Goal: Task Accomplishment & Management: Complete application form

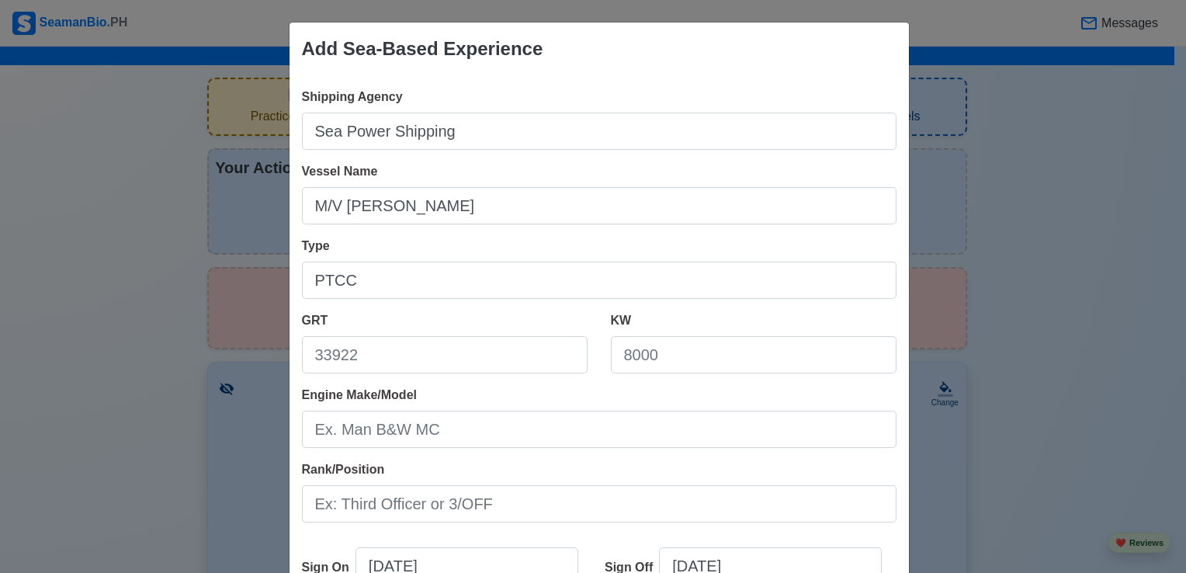
scroll to position [2031, 0]
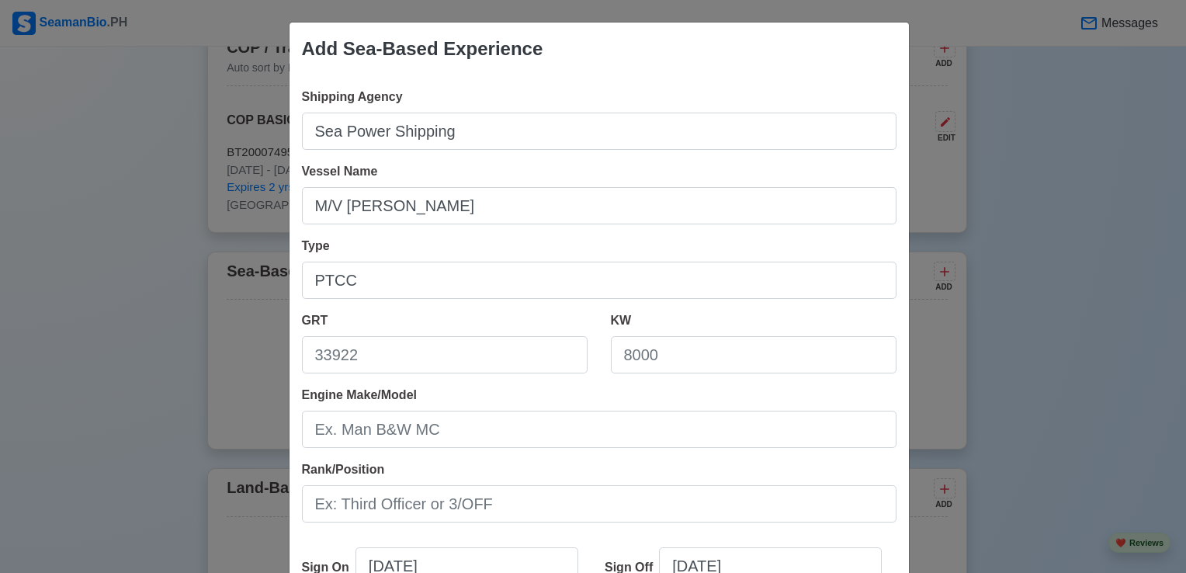
click at [457, 346] on input "GRT" at bounding box center [445, 354] width 286 height 37
type input "71177"
click at [669, 363] on input "KW" at bounding box center [754, 354] width 286 height 37
type input "12927"
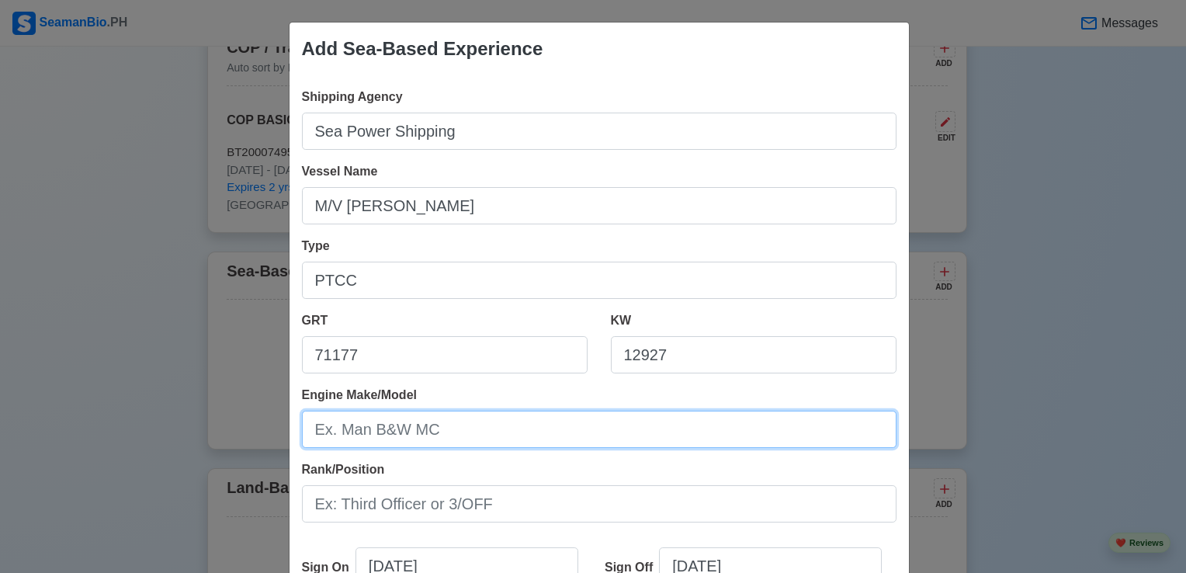
click at [484, 433] on input "Engine Make/Model" at bounding box center [599, 429] width 595 height 37
type input "HYUNDAI B&W 7S60 ME-C9,2TIERII"
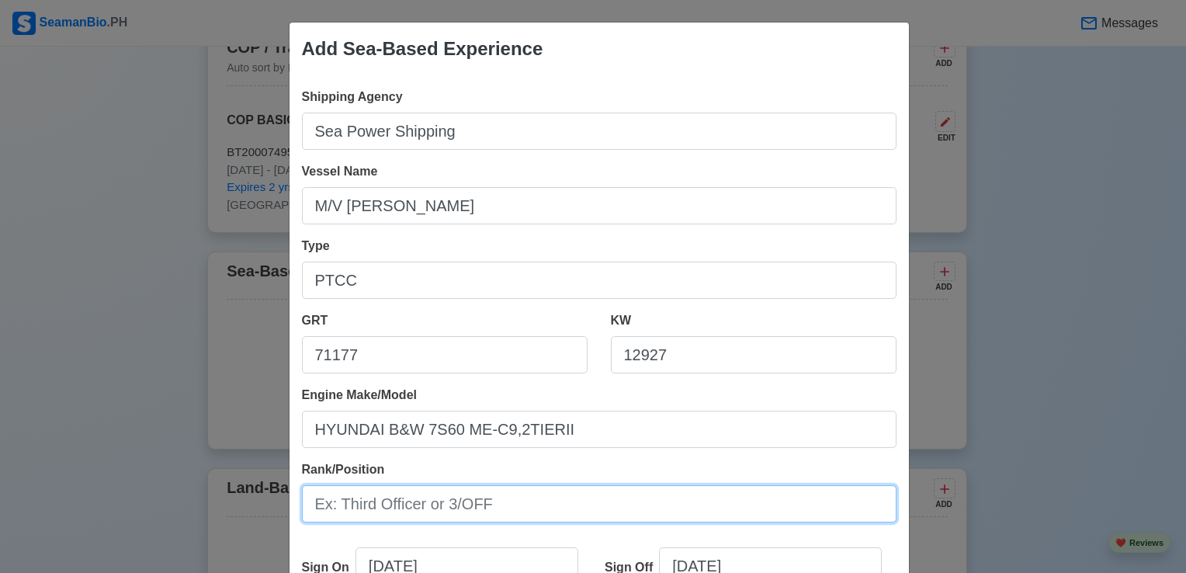
click at [531, 505] on input "Rank/Position" at bounding box center [599, 503] width 595 height 37
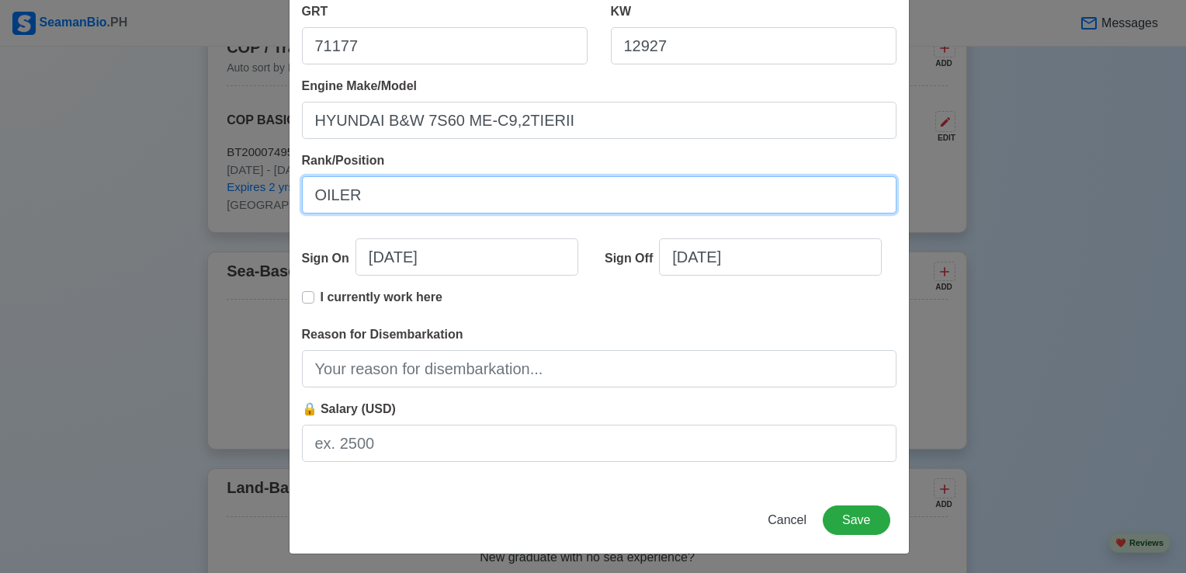
scroll to position [311, 0]
type input "OILER"
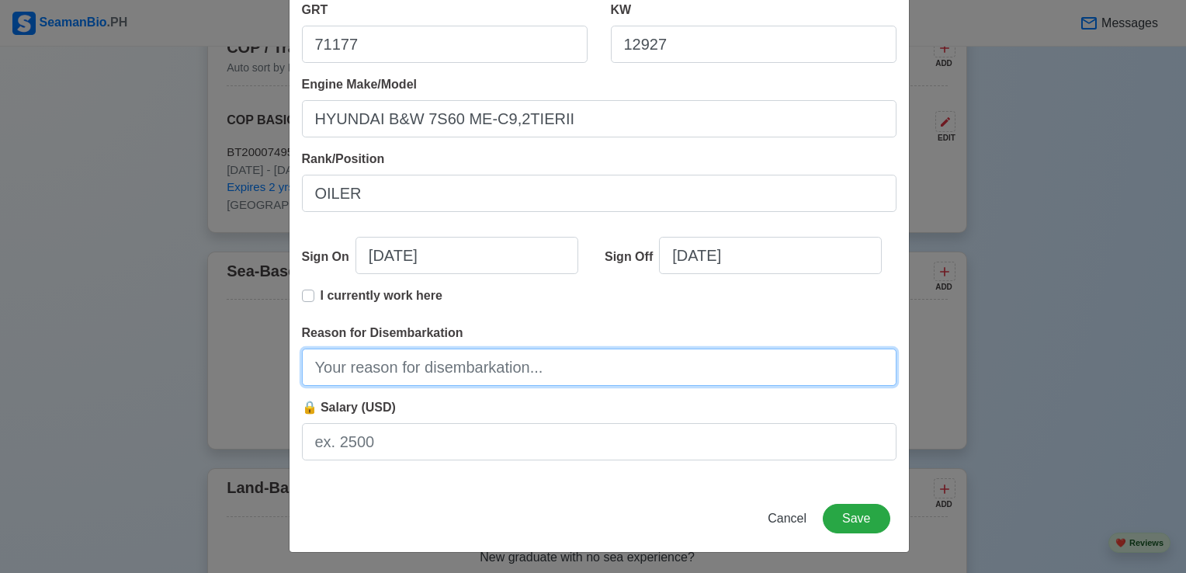
click at [560, 367] on input "Reason for Disembarkation" at bounding box center [599, 367] width 595 height 37
type input "FINISH CONTRACT"
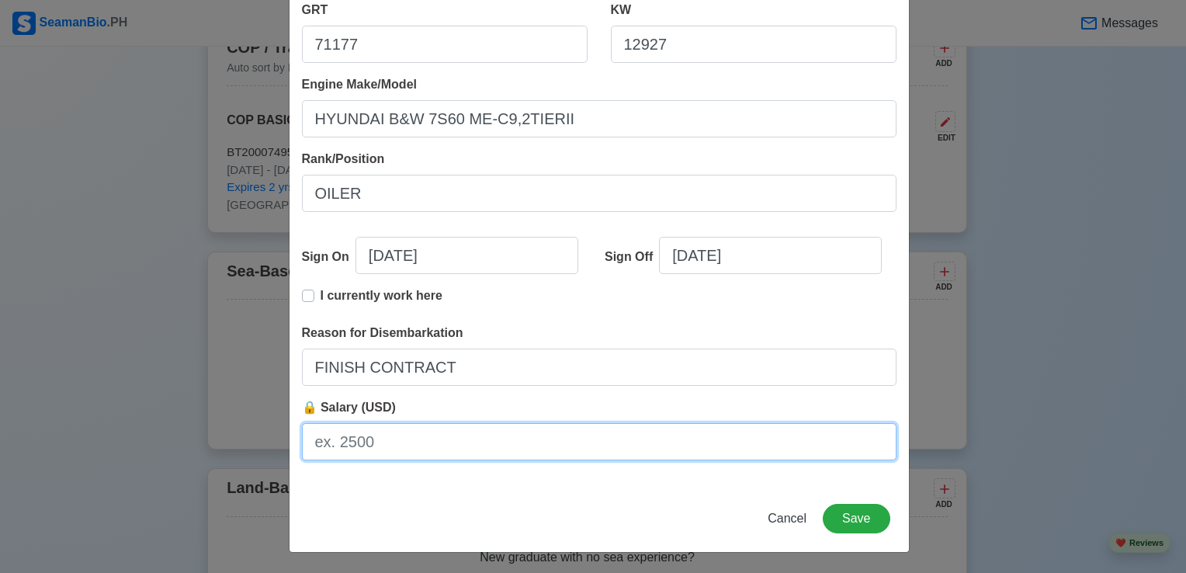
click at [418, 439] on input "🔒 Salary (USD)" at bounding box center [599, 441] width 595 height 37
type input "1495"
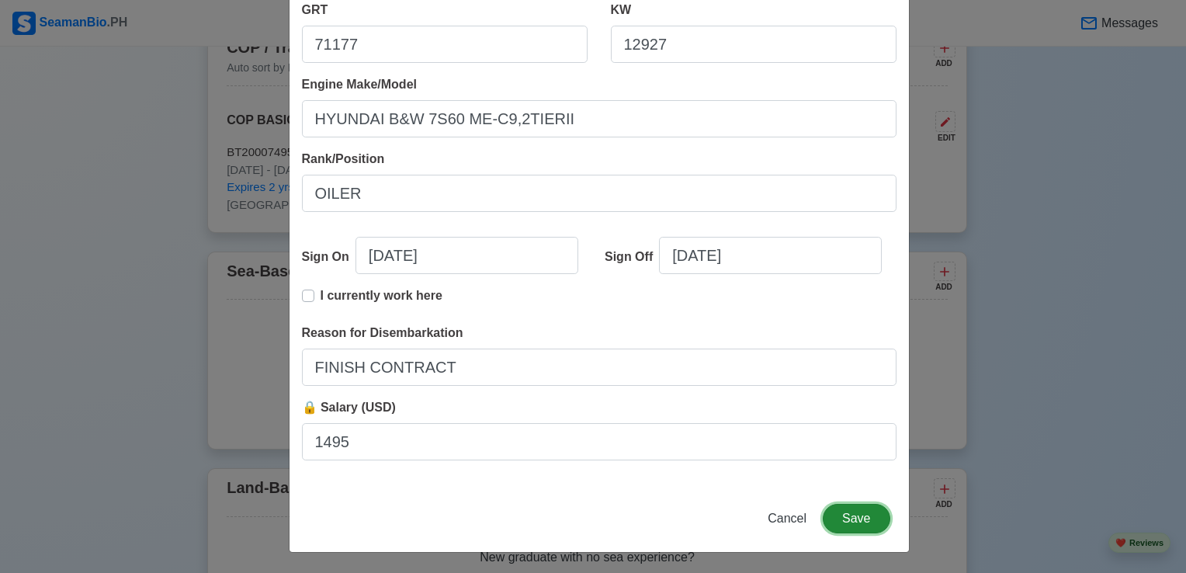
click at [863, 512] on button "Save" at bounding box center [856, 519] width 67 height 30
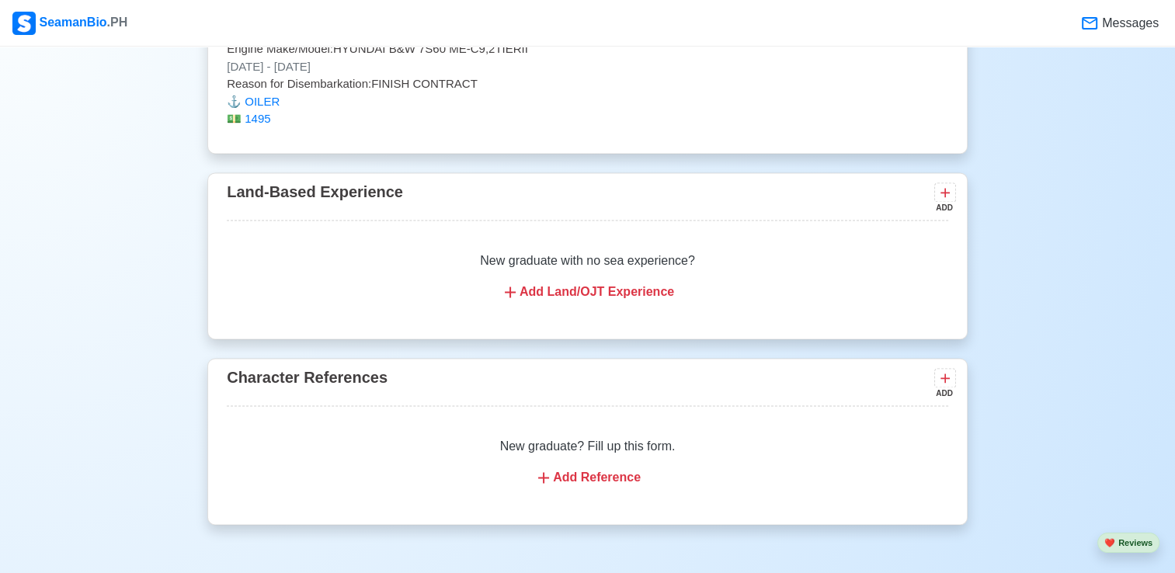
scroll to position [2326, 0]
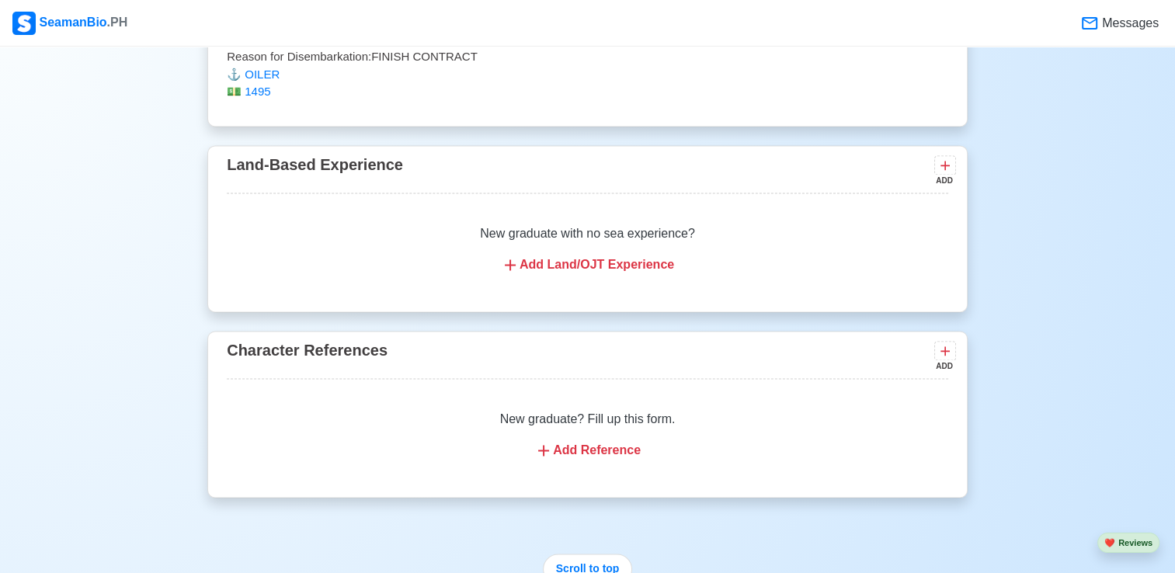
click at [752, 446] on div "Add Reference" at bounding box center [587, 450] width 684 height 19
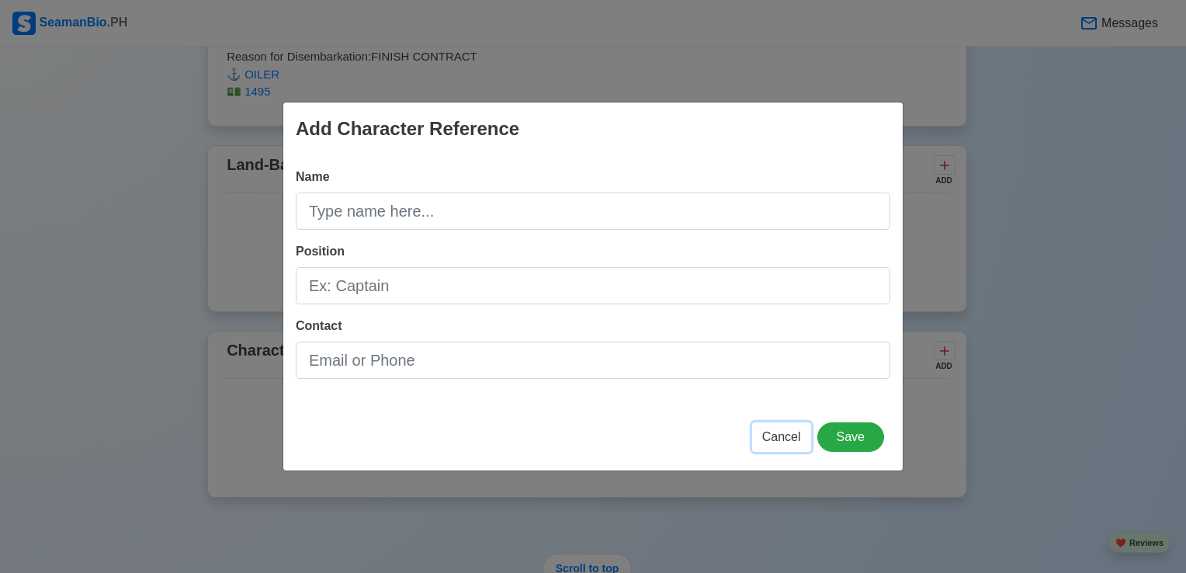
click at [798, 438] on span "Cancel" at bounding box center [782, 436] width 39 height 13
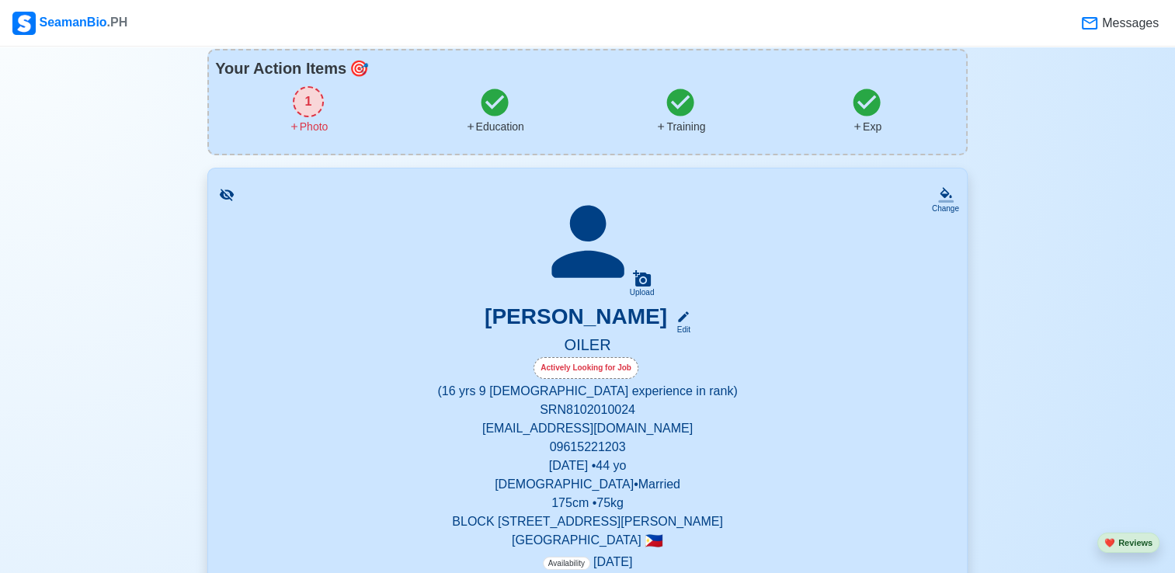
scroll to position [22, 0]
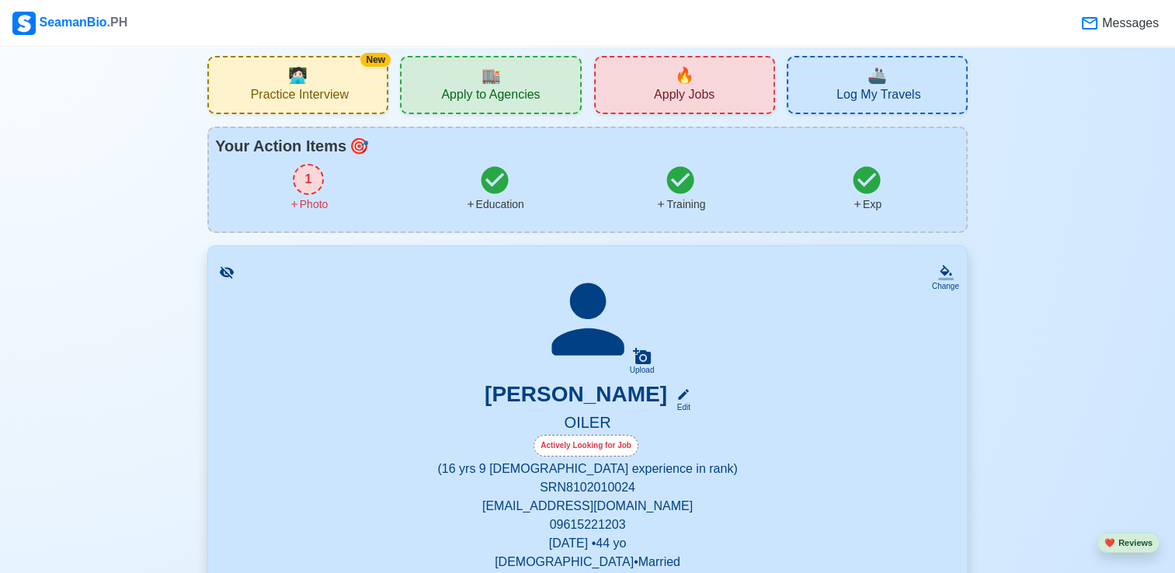
click at [307, 182] on div "1" at bounding box center [308, 179] width 31 height 31
click at [492, 77] on span "🏬" at bounding box center [490, 75] width 19 height 23
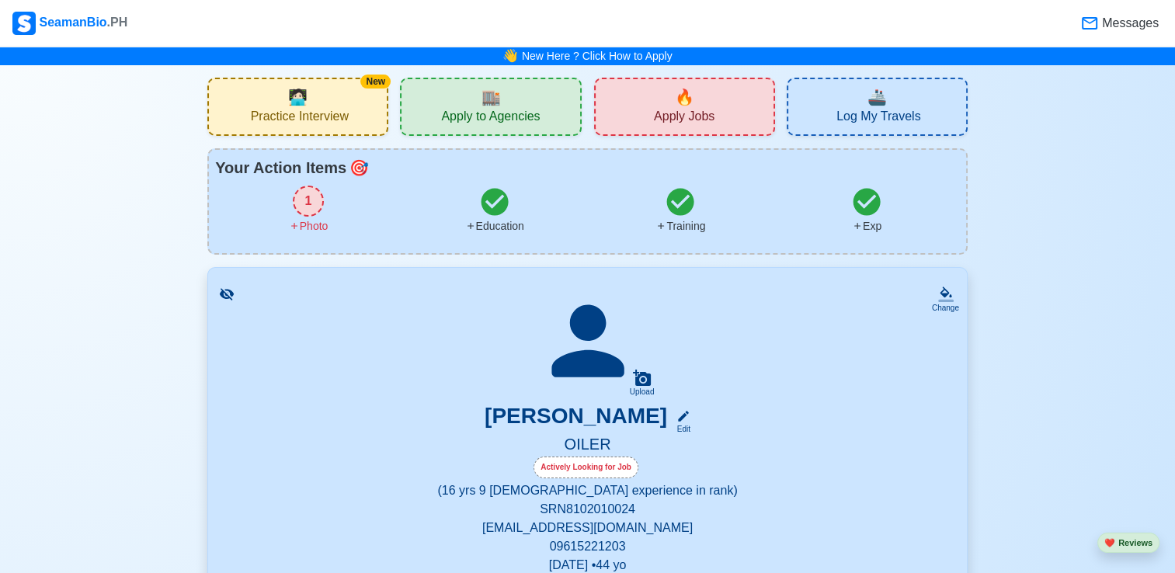
click at [304, 200] on div "1" at bounding box center [308, 201] width 31 height 31
click at [639, 382] on icon at bounding box center [642, 378] width 18 height 16
click at [0, 0] on input "Upload" at bounding box center [0, 0] width 0 height 0
click at [578, 343] on icon at bounding box center [587, 341] width 109 height 109
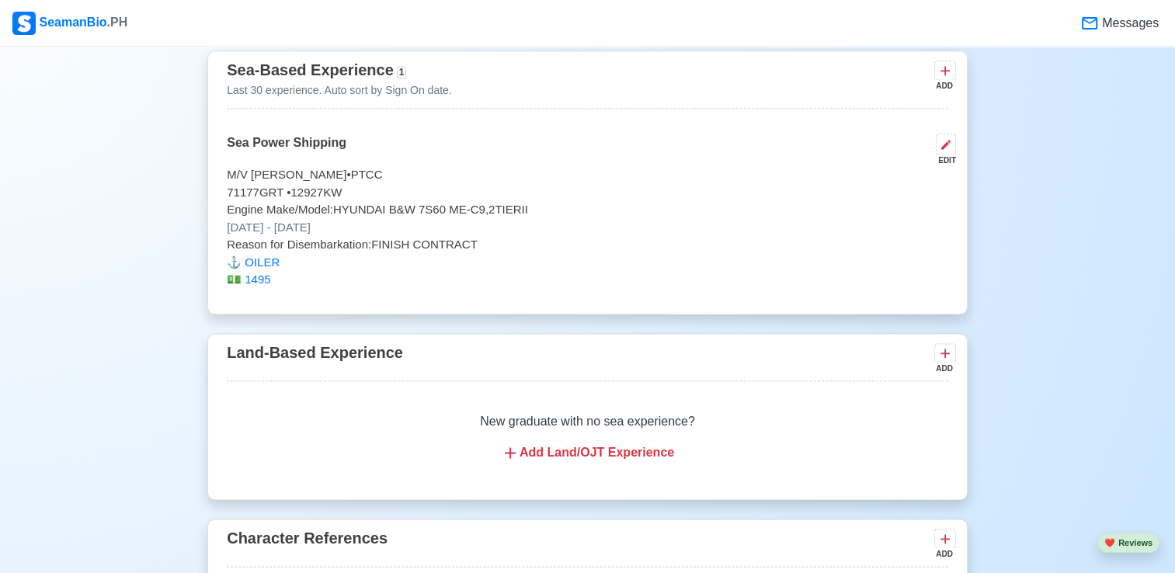
scroll to position [2351, 0]
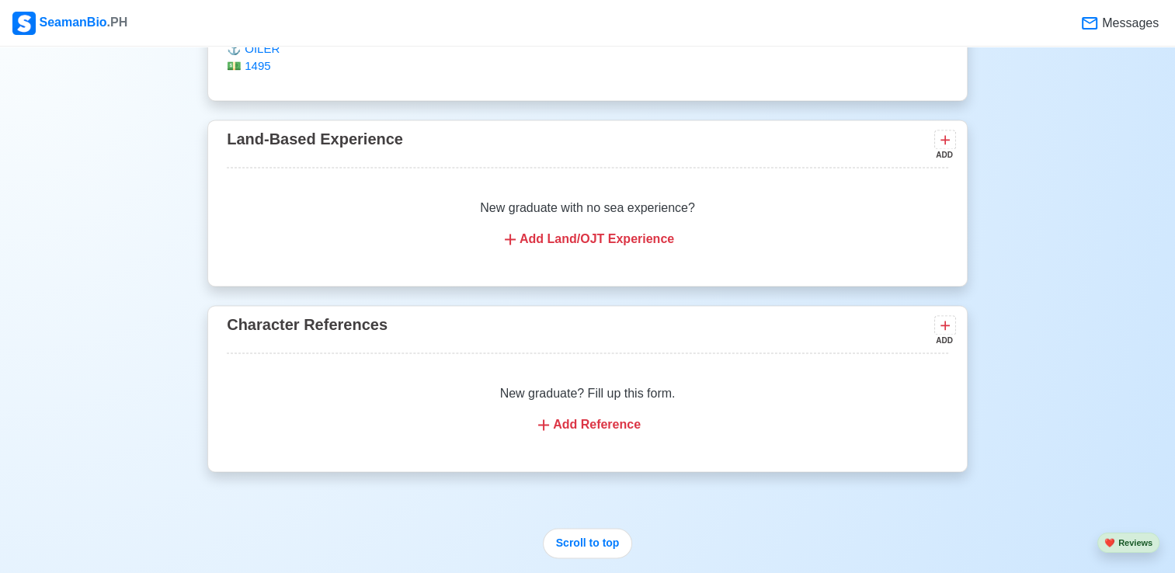
click at [1123, 26] on span "Messages" at bounding box center [1129, 23] width 60 height 19
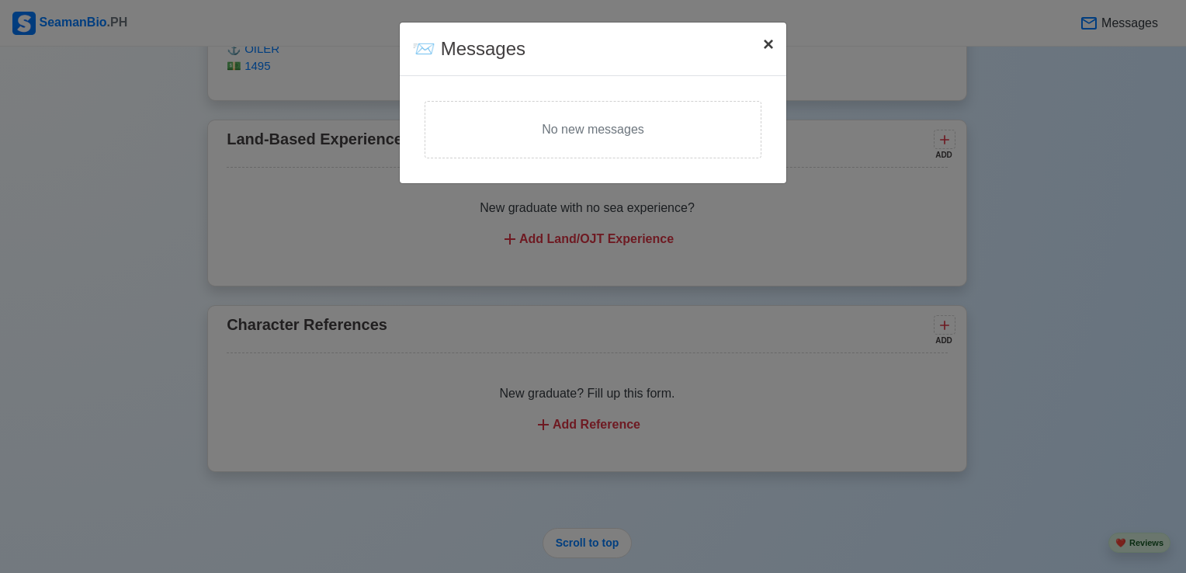
click at [764, 47] on span "×" at bounding box center [768, 43] width 11 height 21
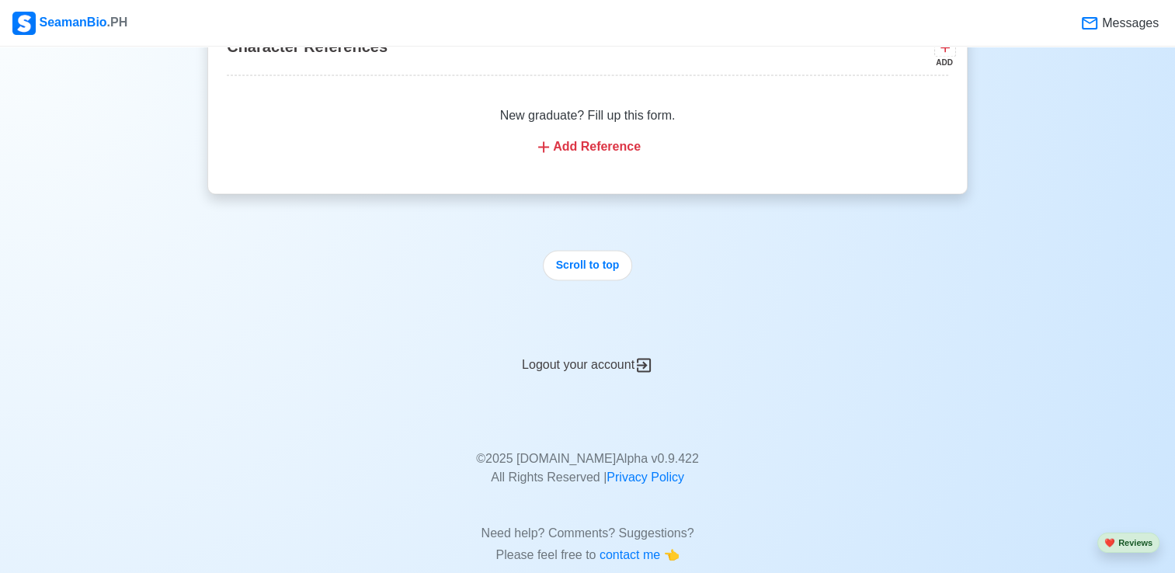
scroll to position [2662, 0]
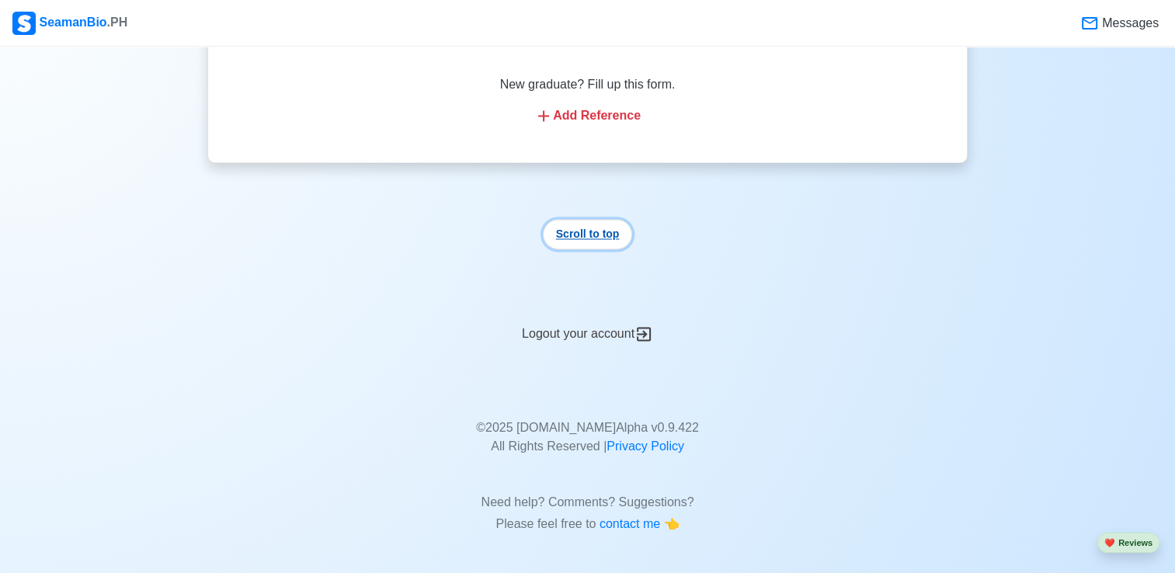
click at [582, 238] on button "Scroll to top" at bounding box center [588, 234] width 90 height 30
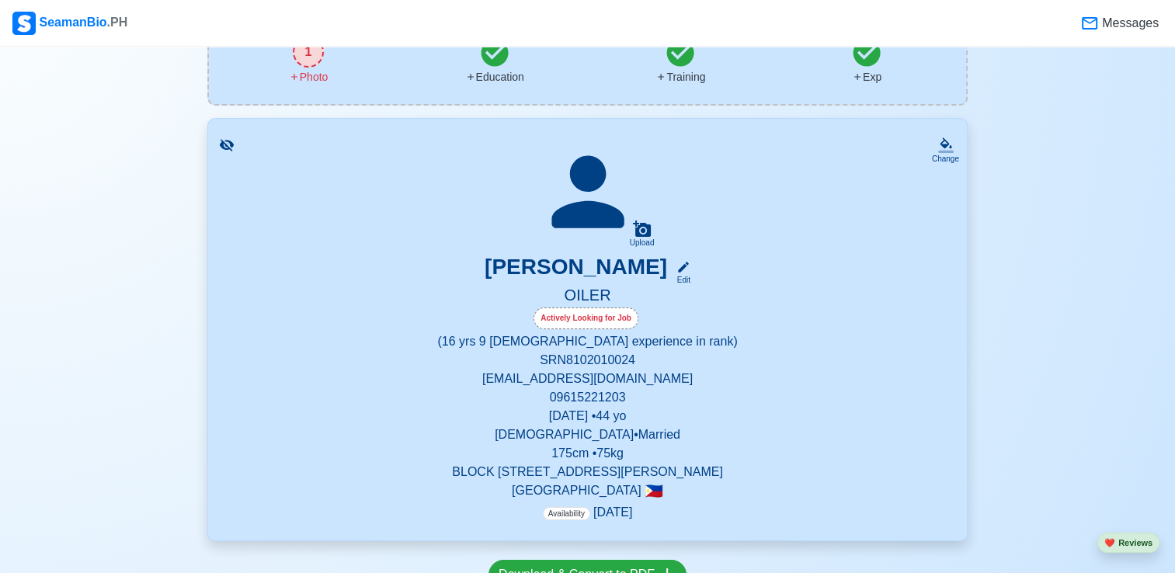
scroll to position [0, 0]
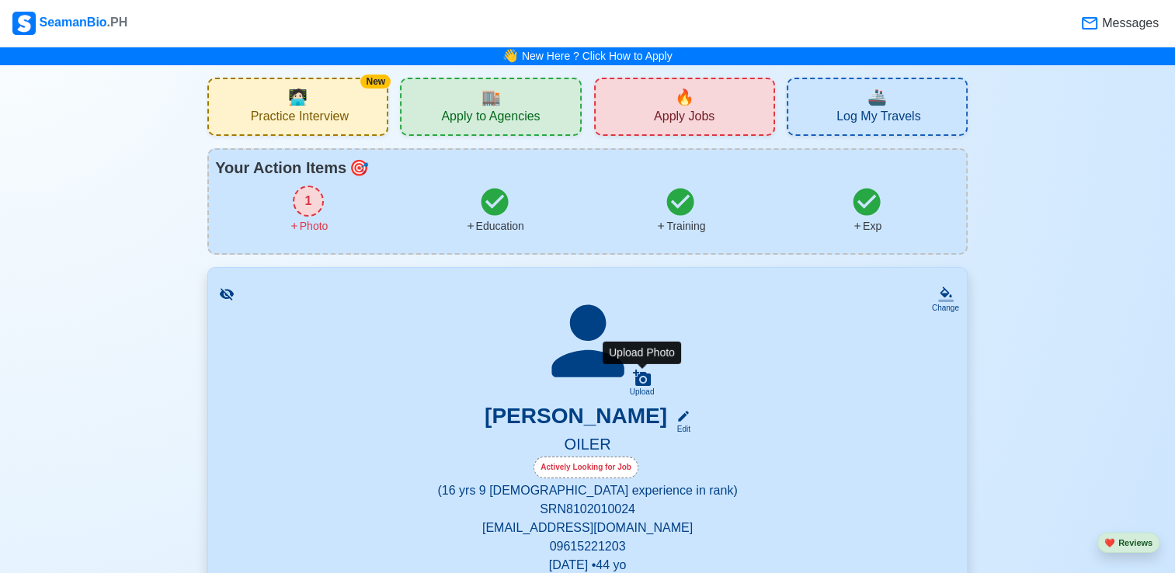
click at [639, 380] on icon at bounding box center [642, 378] width 19 height 19
click at [0, 0] on input "Upload" at bounding box center [0, 0] width 0 height 0
click at [493, 106] on span "🏬" at bounding box center [490, 96] width 19 height 23
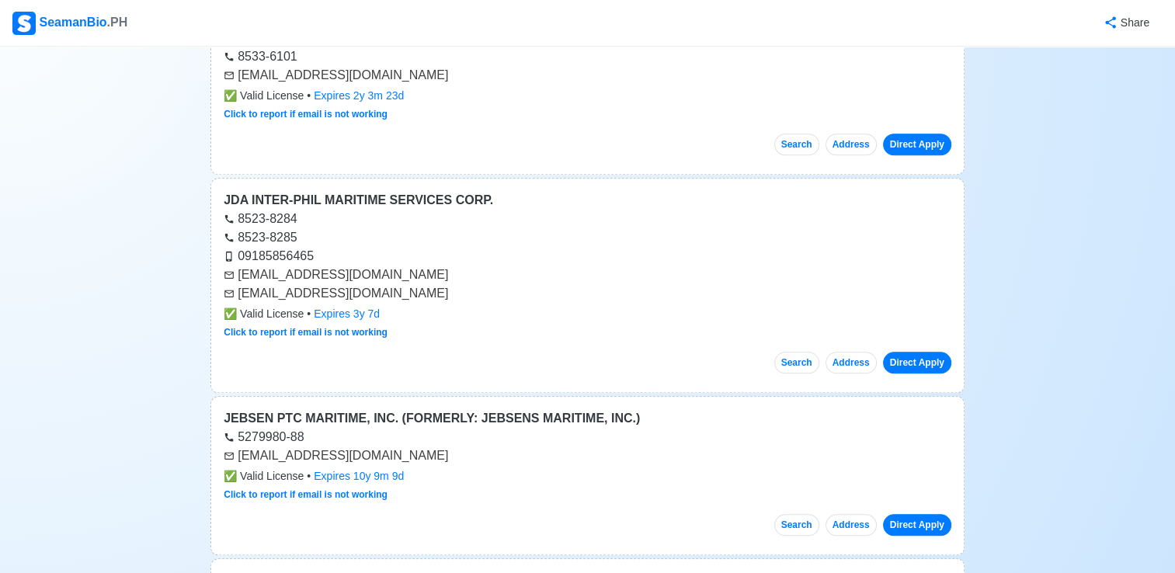
scroll to position [13278, 0]
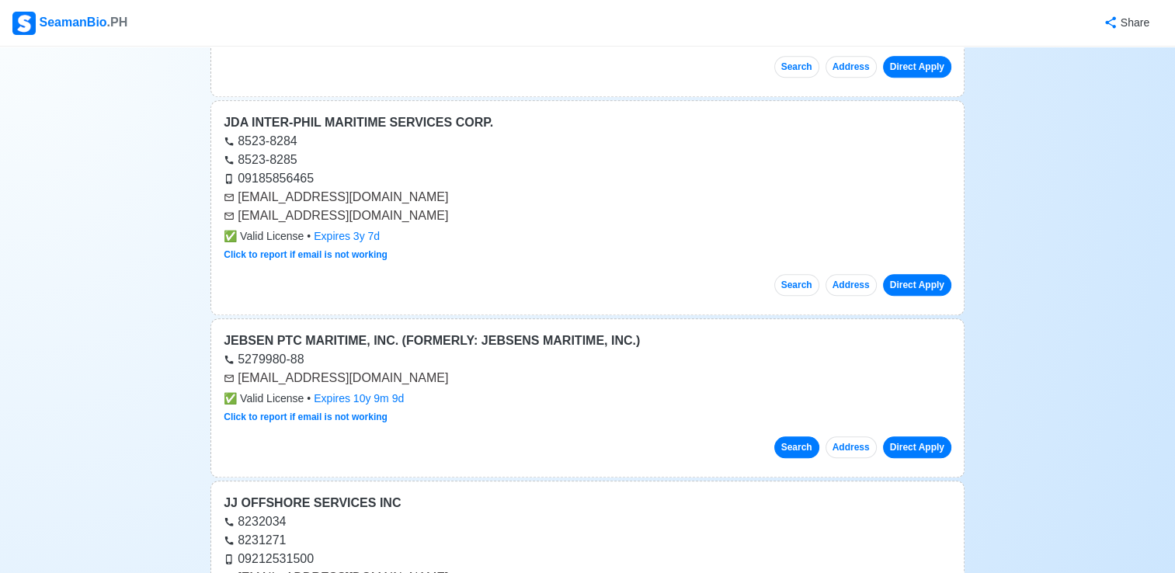
click at [801, 436] on button "Search" at bounding box center [796, 447] width 45 height 22
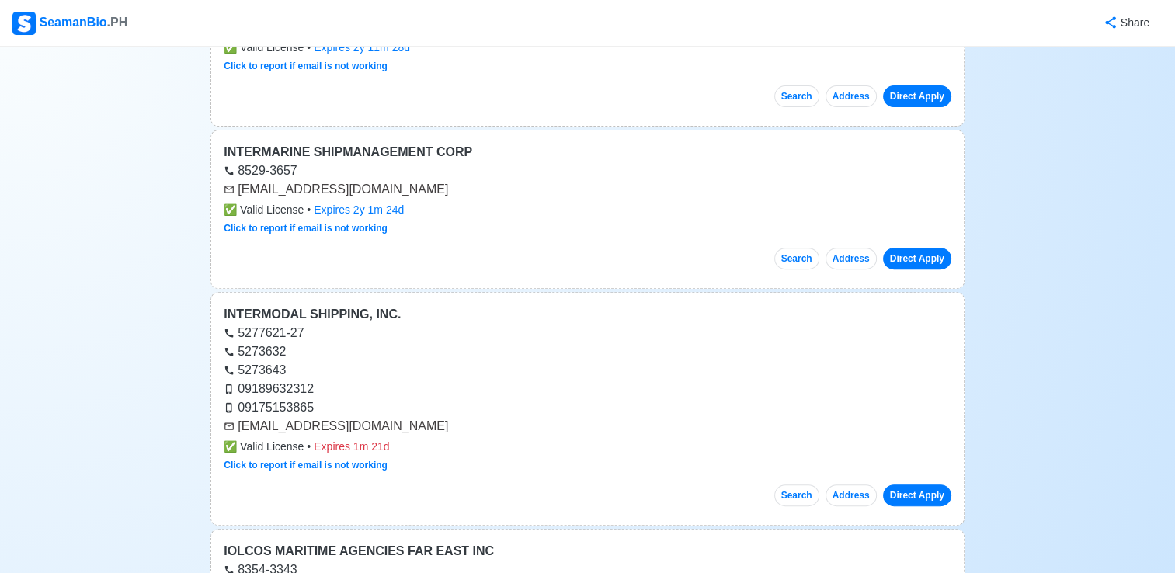
scroll to position [12269, 0]
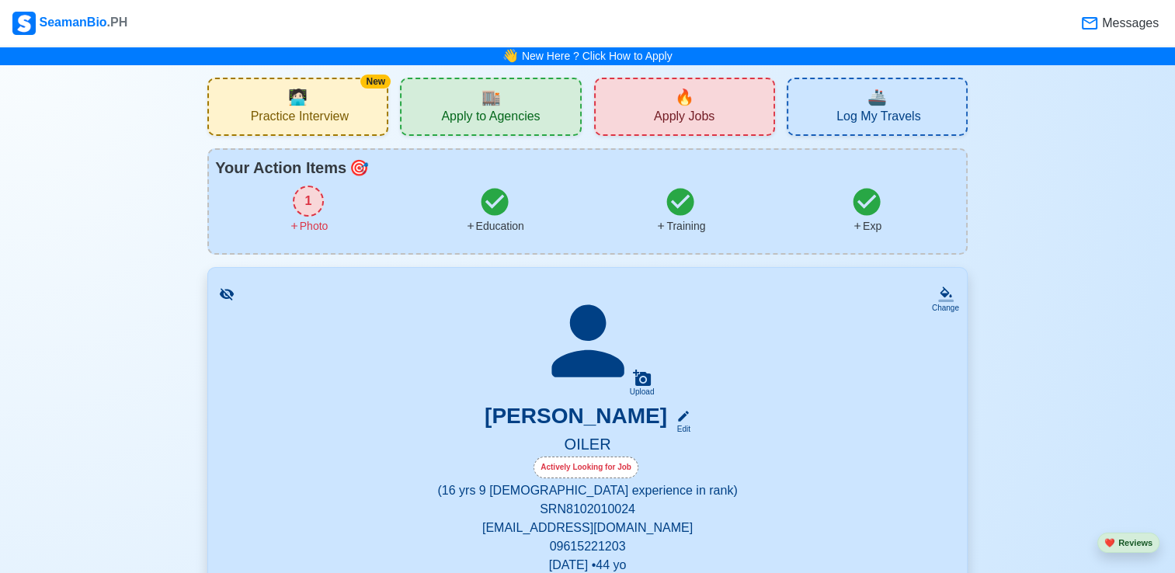
click at [860, 199] on icon at bounding box center [866, 201] width 27 height 27
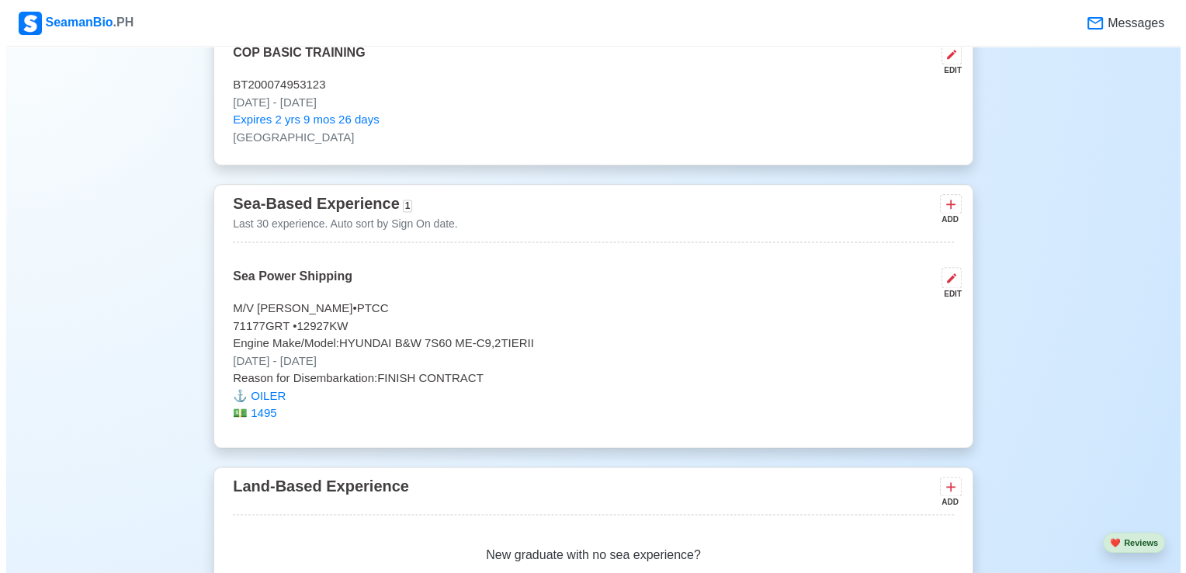
scroll to position [2124, 0]
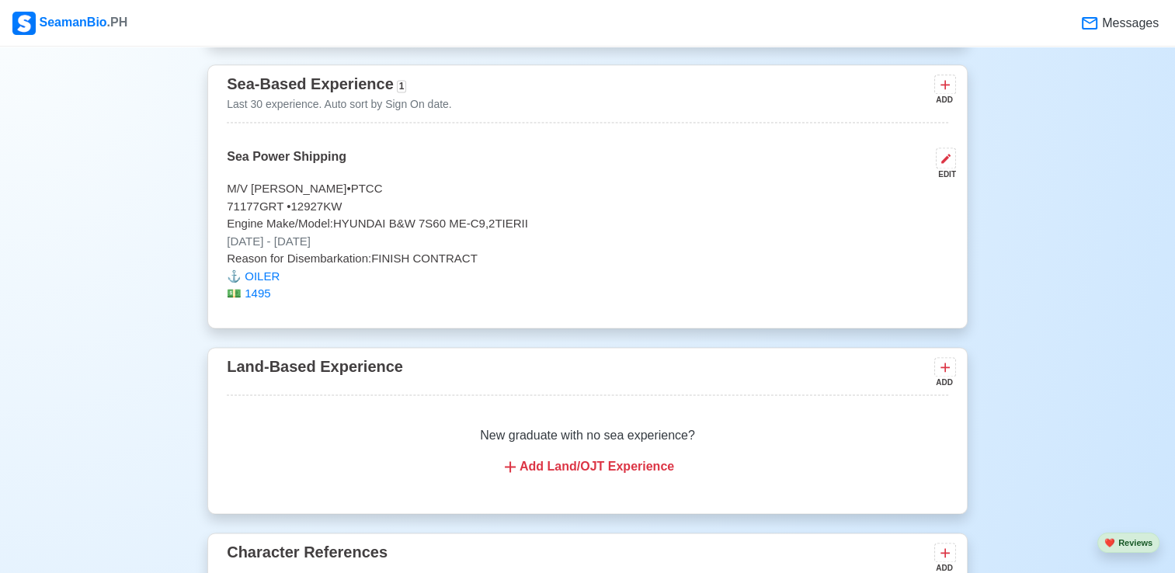
click at [559, 189] on p "M/V [PERSON_NAME] • PTCC" at bounding box center [587, 189] width 721 height 18
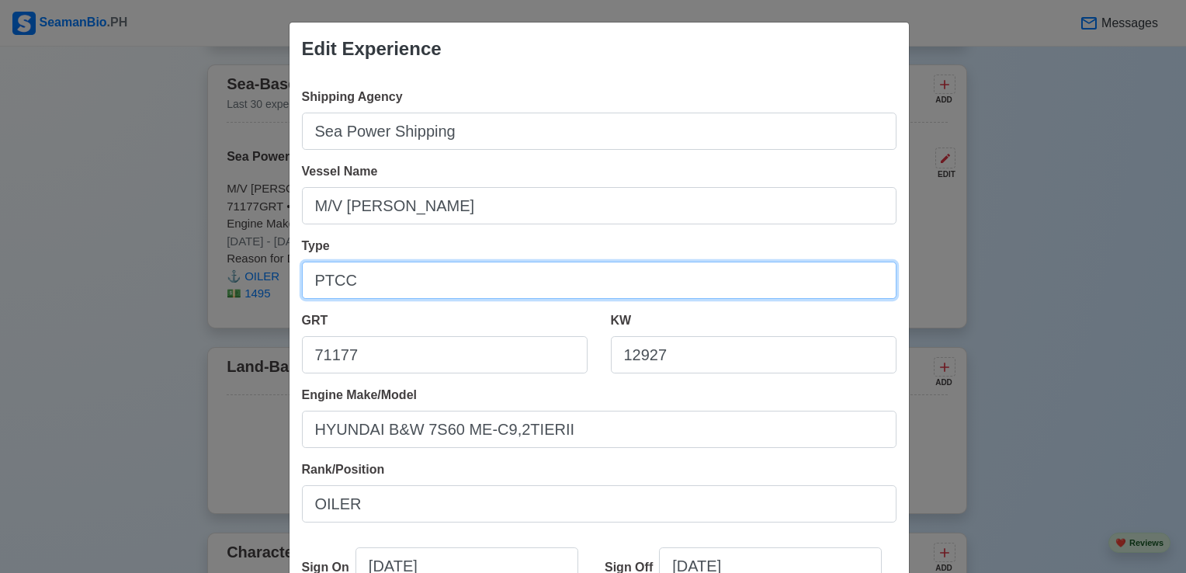
click at [322, 278] on input "PTCC" at bounding box center [599, 280] width 595 height 37
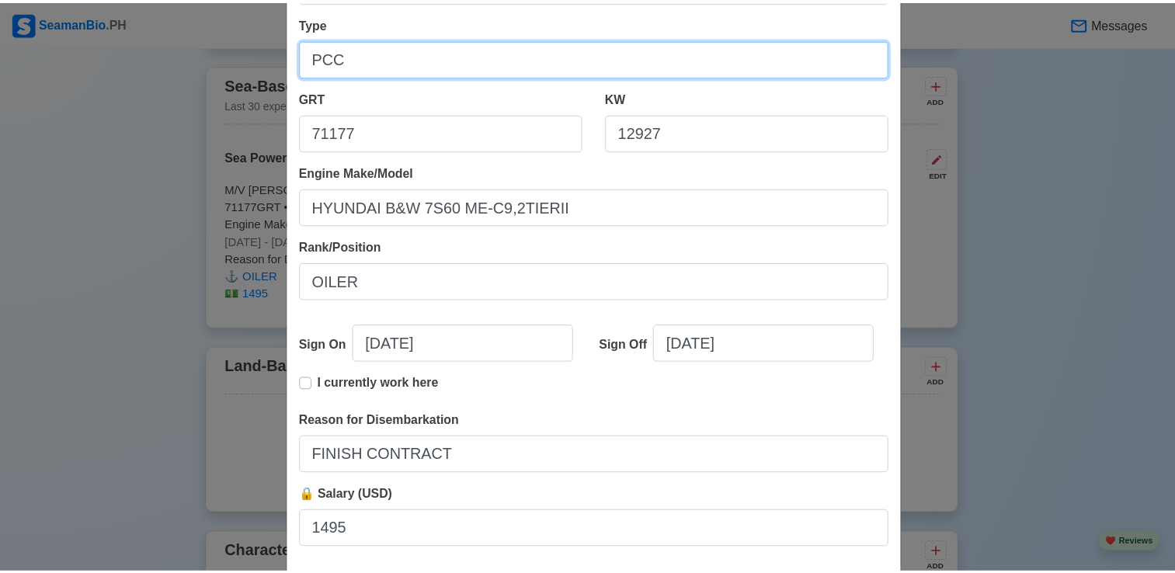
scroll to position [311, 0]
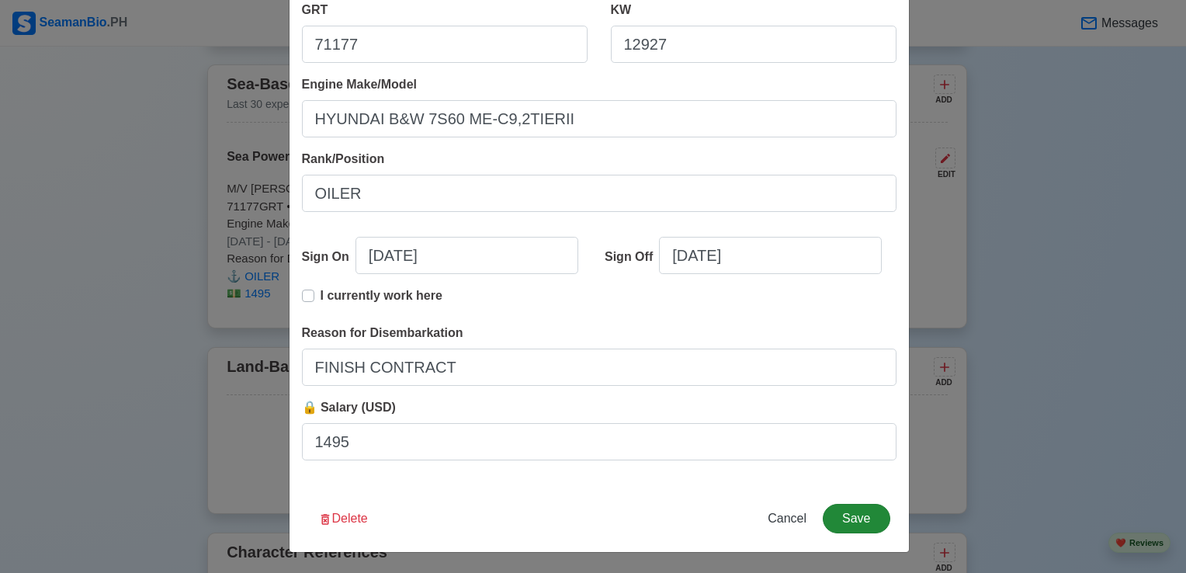
type input "PCC"
click at [848, 517] on button "Save" at bounding box center [856, 519] width 67 height 30
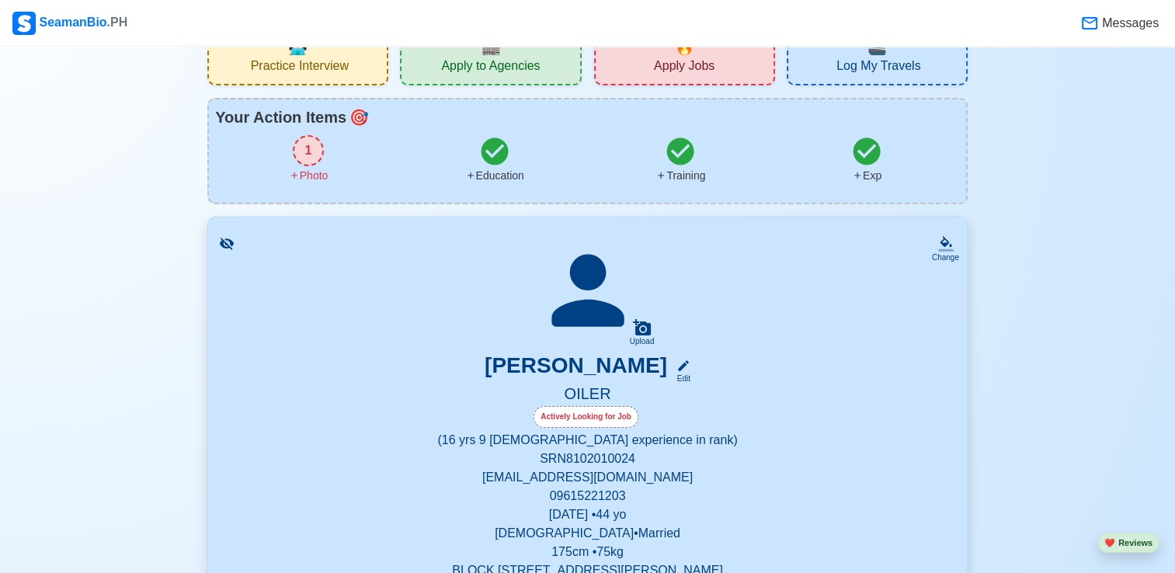
scroll to position [0, 0]
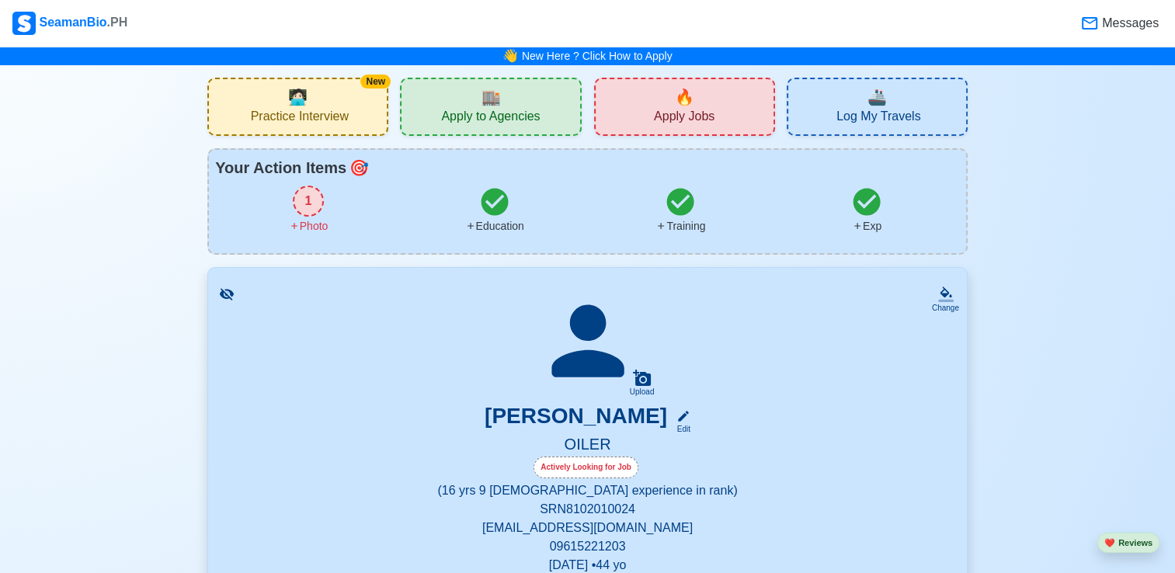
click at [686, 109] on span "Apply Jobs" at bounding box center [684, 118] width 61 height 19
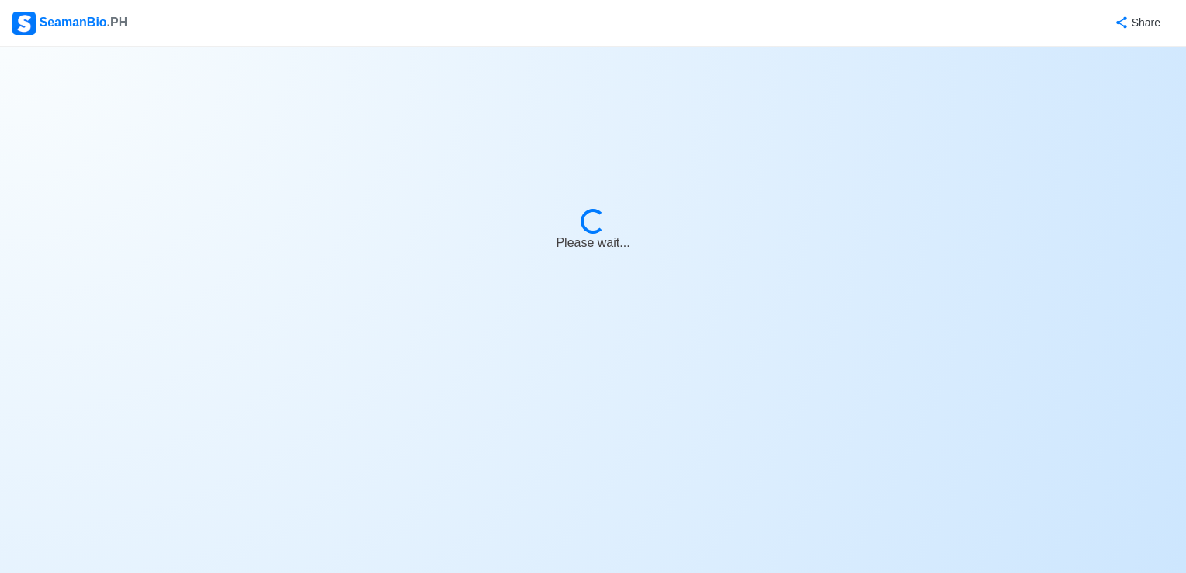
select select "Oiler"
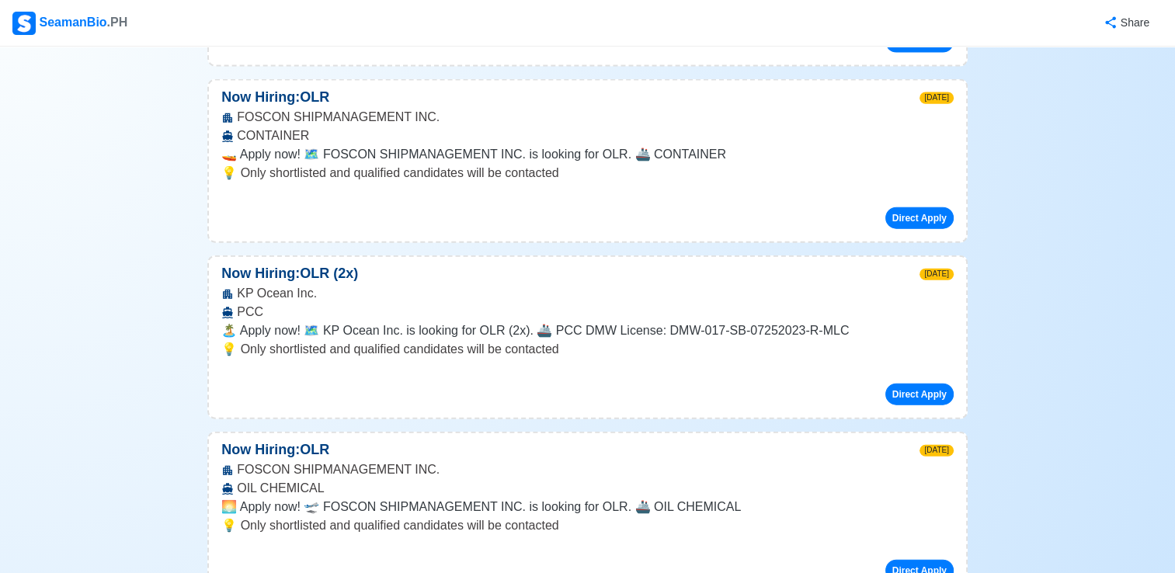
scroll to position [3649, 0]
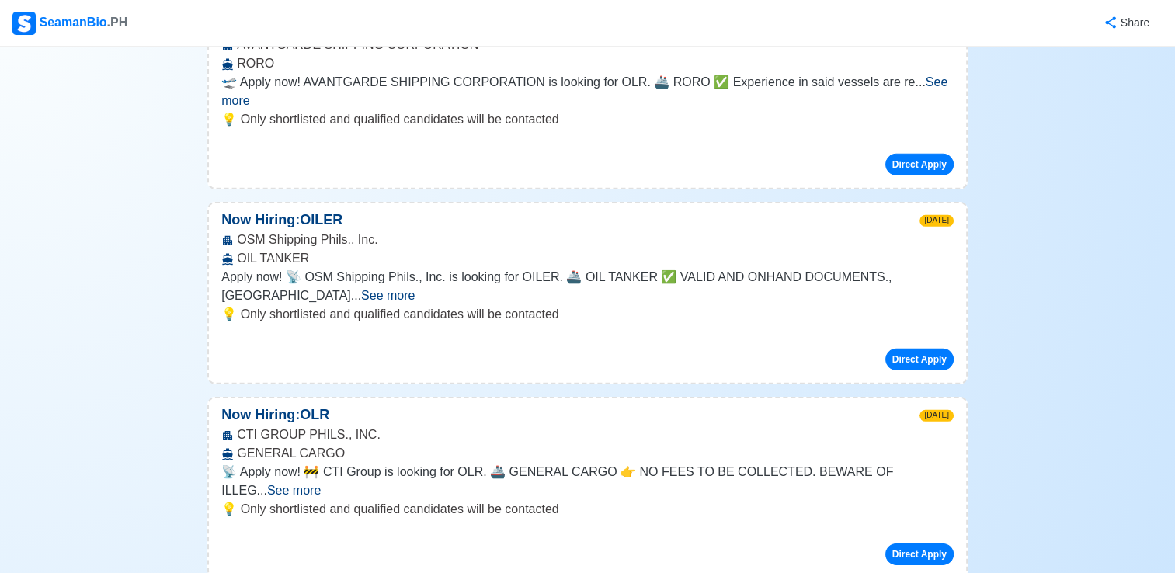
scroll to position [4737, 0]
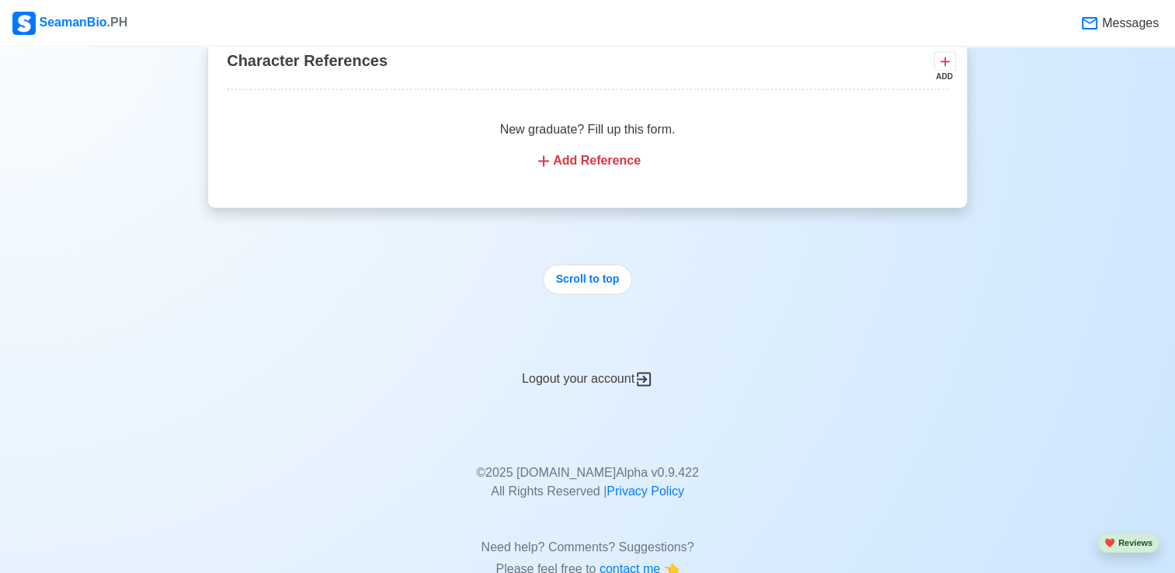
scroll to position [2662, 0]
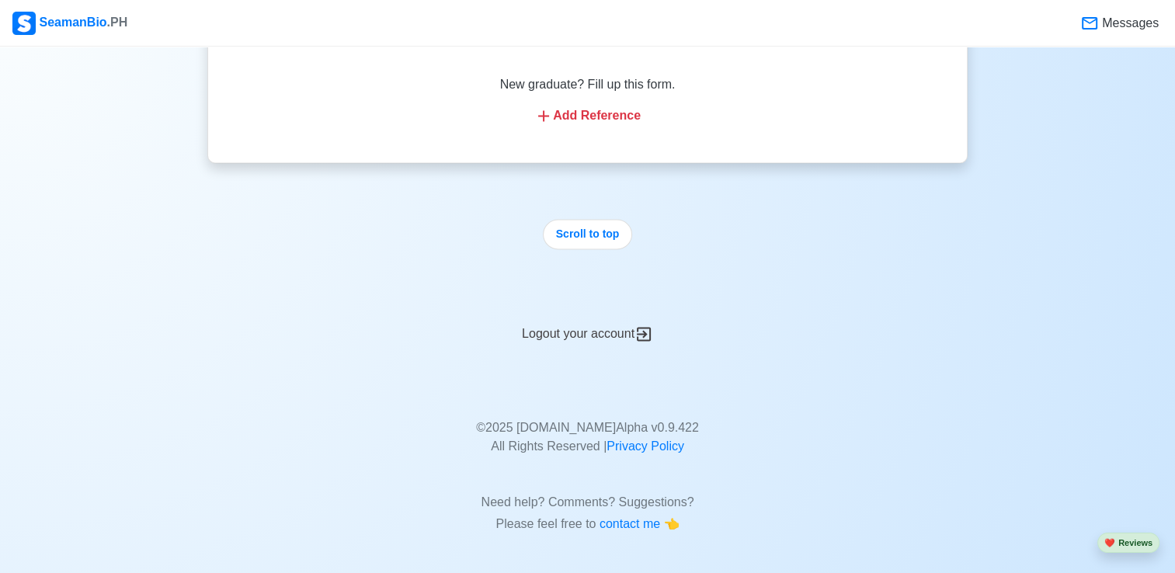
click at [592, 334] on div "Logout your account" at bounding box center [587, 324] width 760 height 38
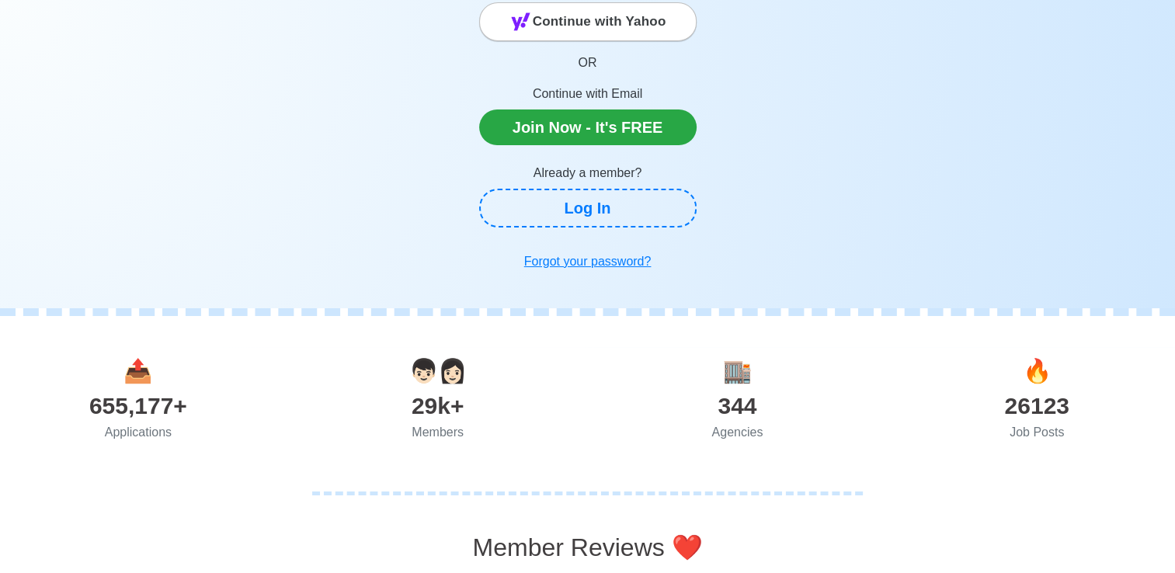
scroll to position [311, 0]
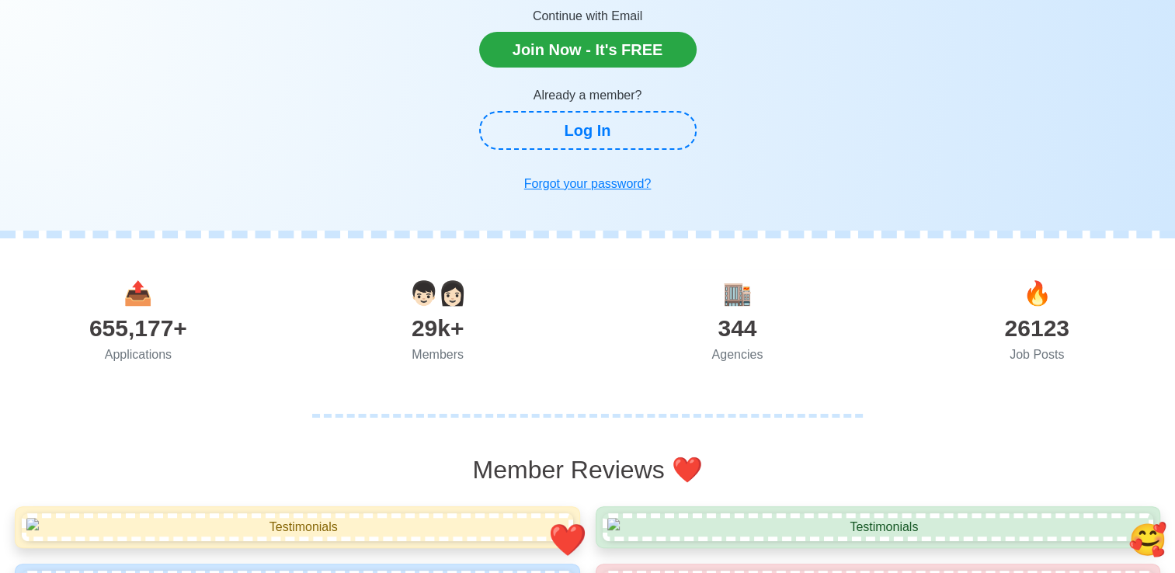
click at [733, 313] on div "344" at bounding box center [738, 328] width 300 height 35
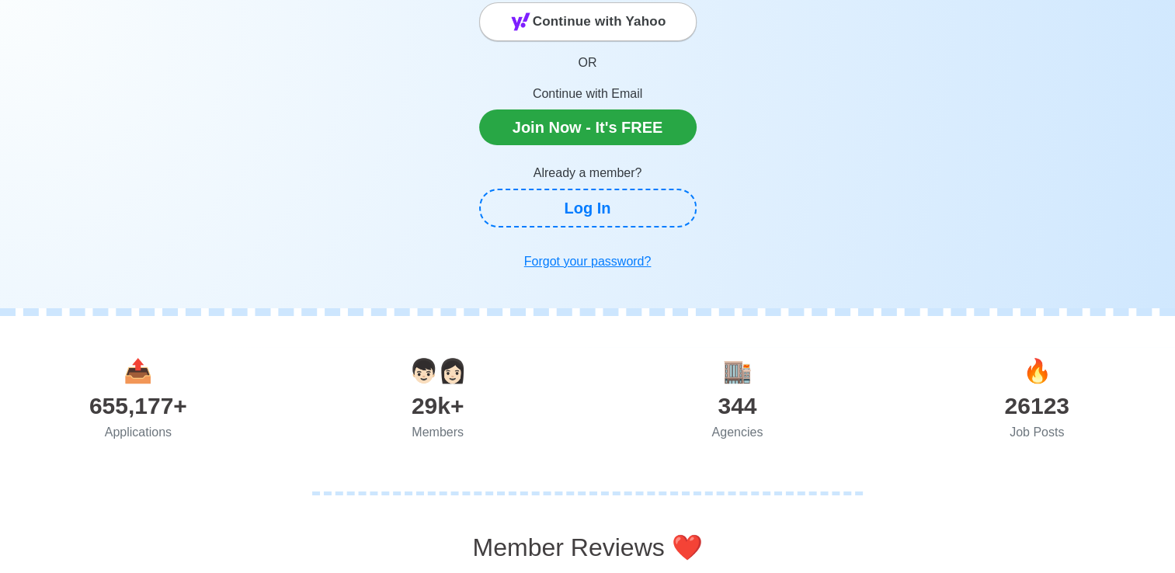
scroll to position [0, 0]
